Goal: Check status: Check status

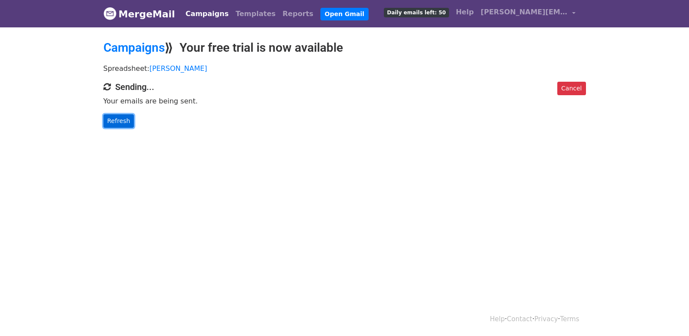
click at [123, 122] on link "Refresh" at bounding box center [118, 120] width 31 height 13
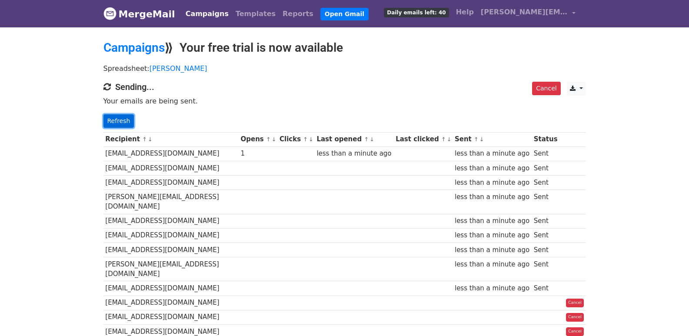
click at [108, 115] on link "Refresh" at bounding box center [118, 120] width 31 height 13
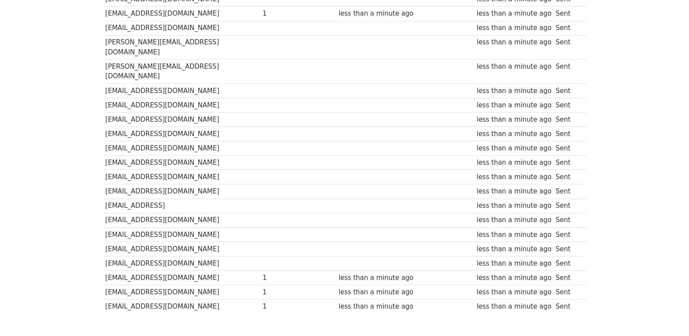
scroll to position [591, 0]
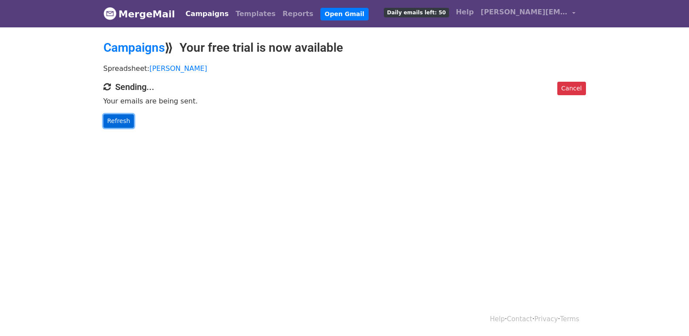
click at [121, 119] on link "Refresh" at bounding box center [118, 120] width 31 height 13
click at [119, 117] on link "Refresh" at bounding box center [118, 120] width 31 height 13
